Goal: Task Accomplishment & Management: Complete application form

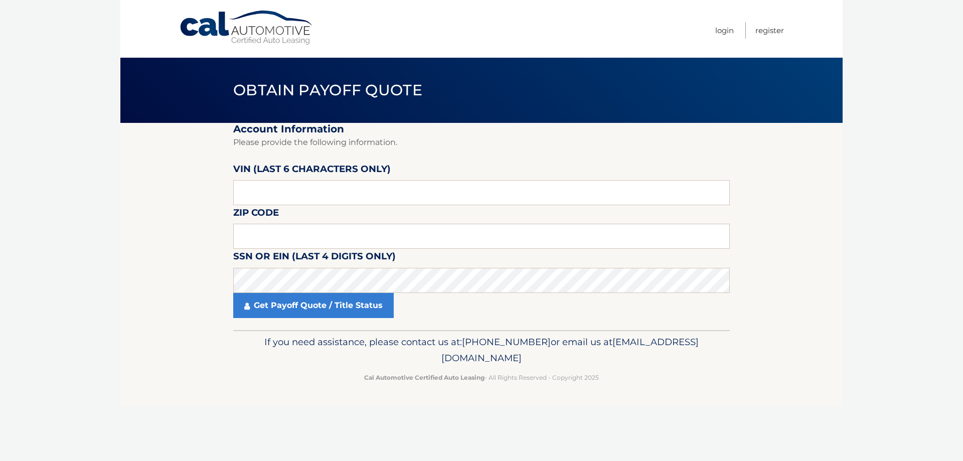
drag, startPoint x: 163, startPoint y: 2, endPoint x: 393, endPoint y: 9, distance: 230.3
click at [393, 9] on nav "Menu Login Register" at bounding box center [552, 29] width 461 height 58
click at [252, 200] on input "text" at bounding box center [481, 192] width 497 height 25
drag, startPoint x: 261, startPoint y: 194, endPoint x: 225, endPoint y: 192, distance: 35.7
click at [225, 192] on section "Account Information Please provide the following information. [PERSON_NAME] (la…" at bounding box center [481, 226] width 722 height 207
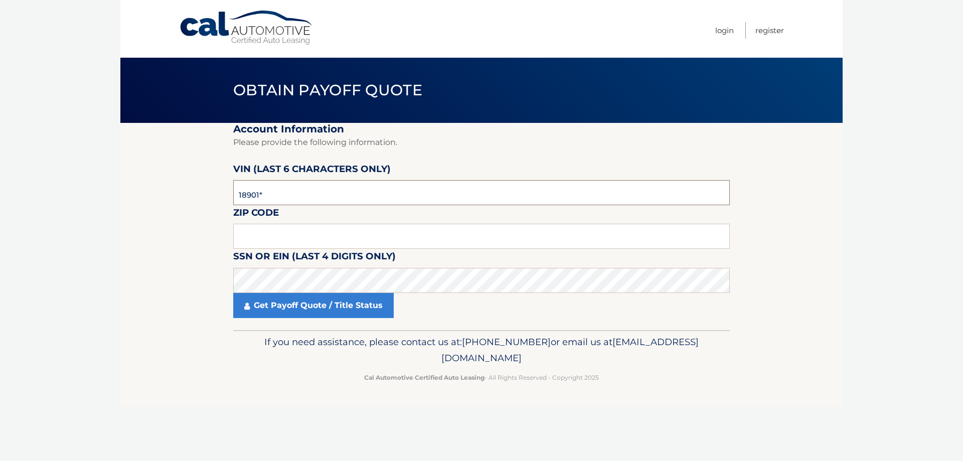
type input "189012"
click at [280, 242] on input "text" at bounding box center [481, 236] width 497 height 25
type input "10307"
click at [299, 312] on link "Get Payoff Quote / Title Status" at bounding box center [313, 305] width 160 height 25
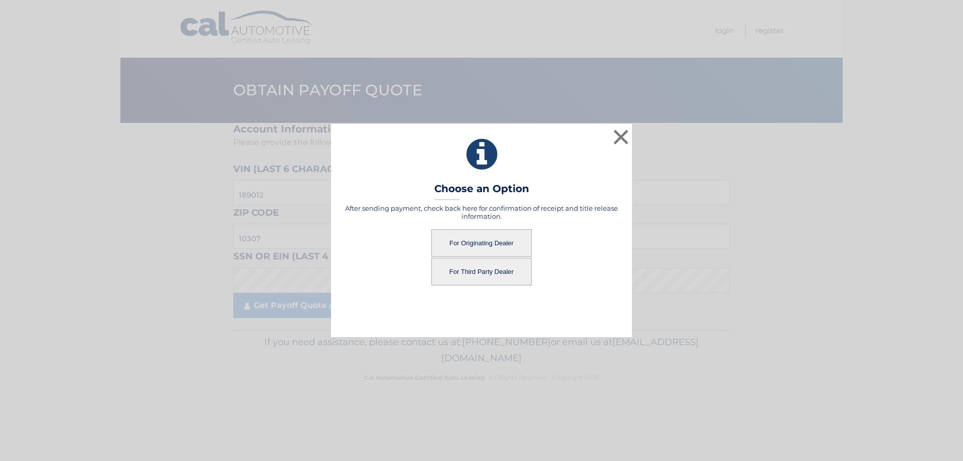
click at [476, 246] on button "For Originating Dealer" at bounding box center [481, 243] width 100 height 28
click at [476, 245] on button "For Originating Dealer" at bounding box center [481, 243] width 100 height 28
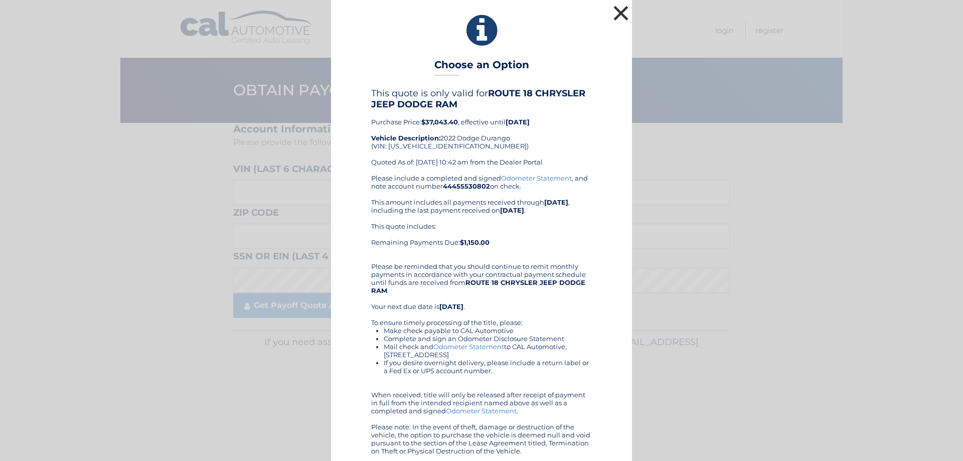
drag, startPoint x: 601, startPoint y: 40, endPoint x: 617, endPoint y: 10, distance: 33.9
click at [617, 10] on button "×" at bounding box center [621, 13] width 20 height 20
